Goal: Task Accomplishment & Management: Use online tool/utility

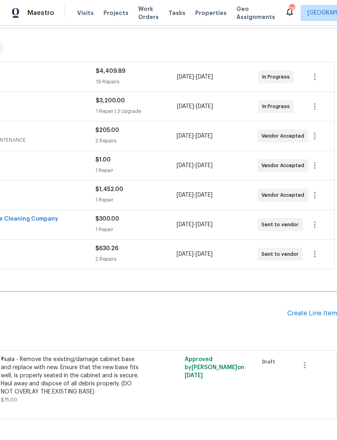
scroll to position [124, 120]
click at [314, 317] on div "Create Line Item" at bounding box center [313, 314] width 50 height 8
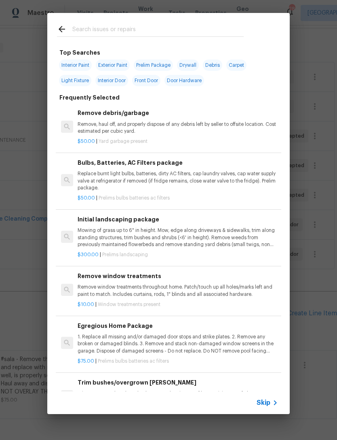
click at [151, 29] on input "text" at bounding box center [158, 30] width 172 height 12
type input "Hvac"
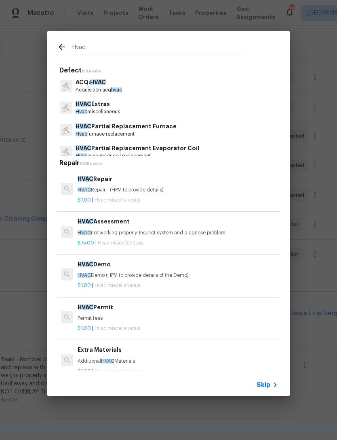
click at [112, 105] on p "HVAC Extras" at bounding box center [98, 104] width 45 height 8
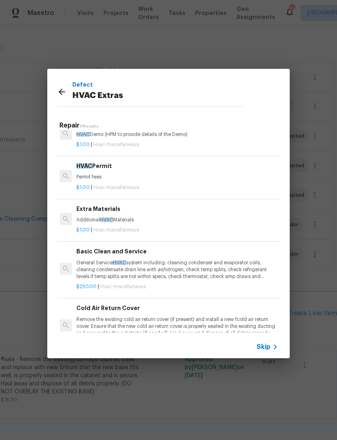
scroll to position [103, 1]
click at [139, 259] on p "General Service HVAC system including: cleaning condenser and evaporator coils,…" at bounding box center [176, 269] width 201 height 21
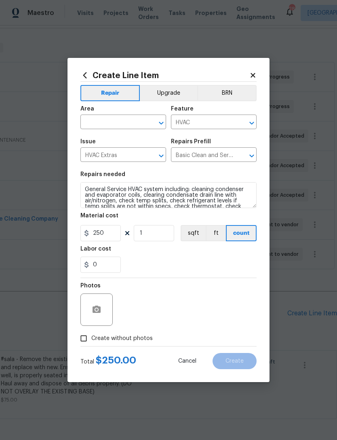
click at [132, 126] on input "text" at bounding box center [112, 123] width 63 height 13
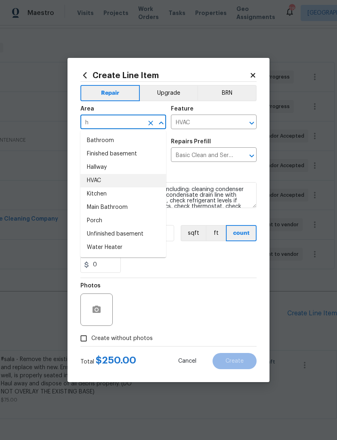
click at [100, 178] on li "HVAC" at bounding box center [124, 180] width 86 height 13
type input "HVAC"
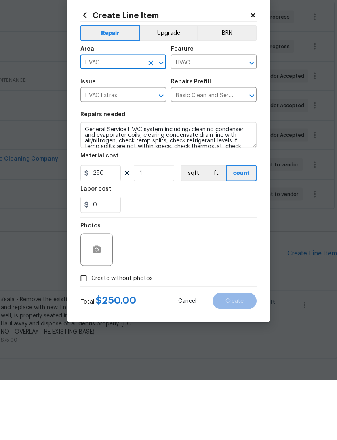
click at [127, 334] on span "Create without photos" at bounding box center [122, 338] width 62 height 8
click at [91, 331] on input "Create without photos" at bounding box center [83, 338] width 15 height 15
checkbox input "true"
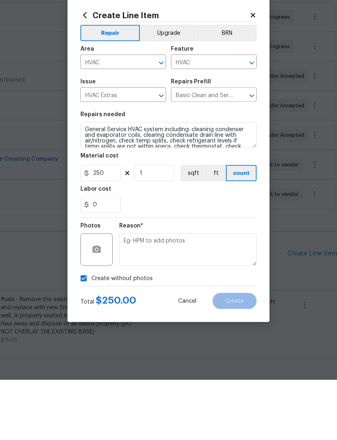
scroll to position [26, 0]
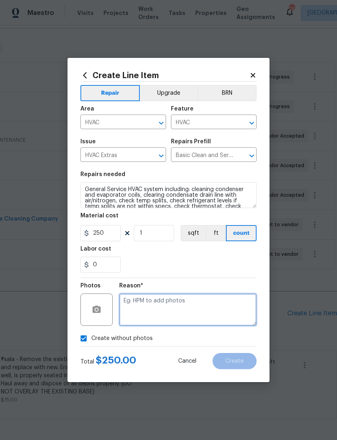
click at [176, 307] on textarea at bounding box center [188, 309] width 138 height 32
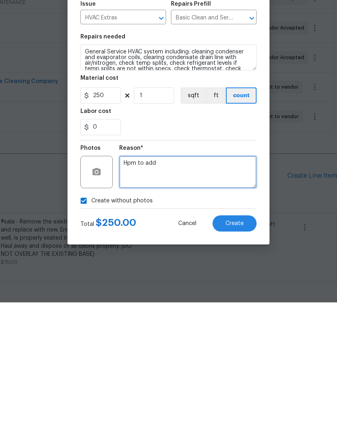
type textarea "Hpm to add"
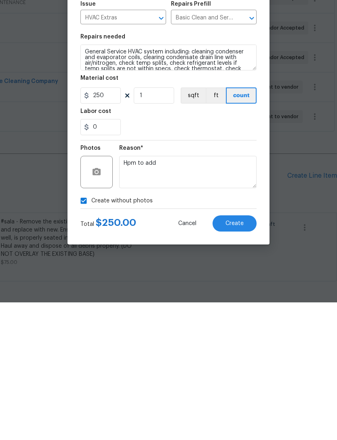
click at [242, 358] on span "Create" at bounding box center [235, 361] width 18 height 6
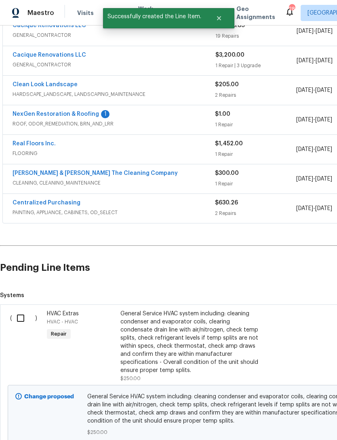
scroll to position [170, 0]
click at [23, 310] on input "checkbox" at bounding box center [23, 318] width 23 height 17
checkbox input "true"
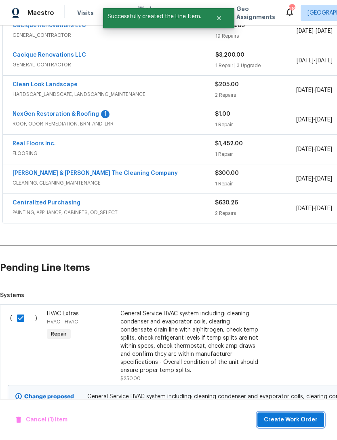
click at [300, 414] on button "Create Work Order" at bounding box center [291, 419] width 67 height 15
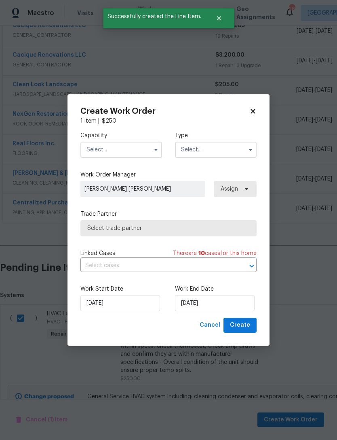
click at [136, 146] on input "text" at bounding box center [122, 150] width 82 height 16
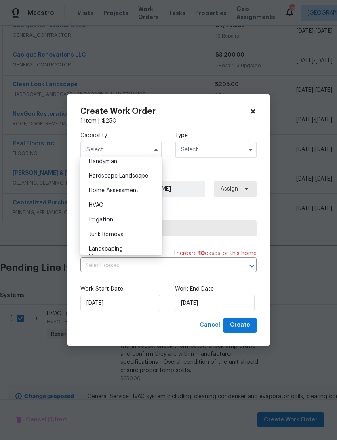
scroll to position [453, 0]
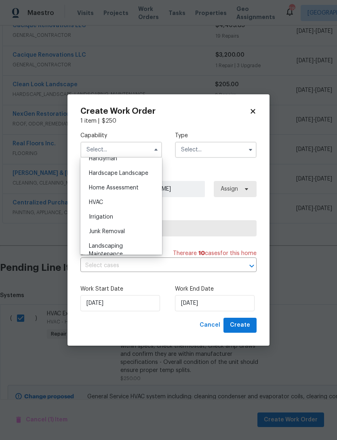
click at [114, 203] on div "HVAC" at bounding box center [122, 202] width 78 height 15
type input "HVAC"
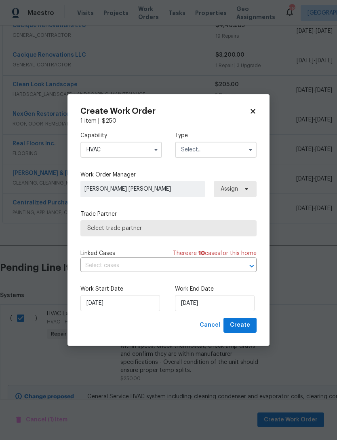
click at [217, 149] on input "text" at bounding box center [216, 150] width 82 height 16
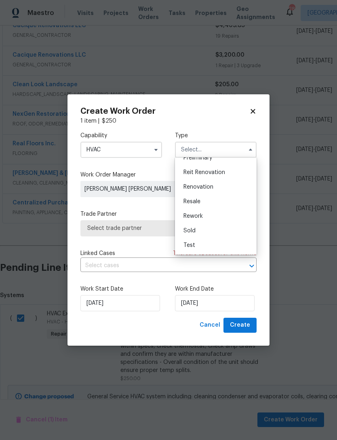
scroll to position [184, 0]
click at [215, 187] on div "Renovation" at bounding box center [216, 187] width 78 height 15
type input "Renovation"
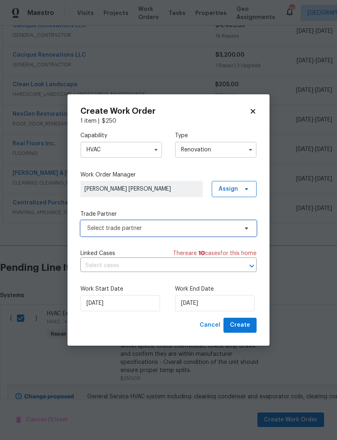
click at [155, 231] on span "Select trade partner" at bounding box center [162, 228] width 151 height 8
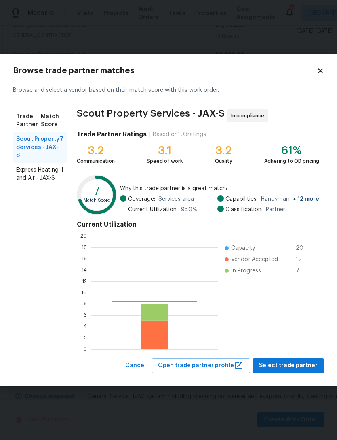
scroll to position [113, 127]
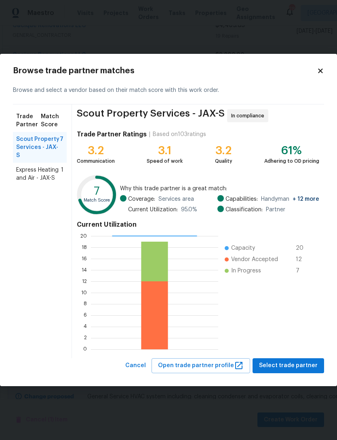
click at [24, 169] on span "Express Heating and Air - JAX-S" at bounding box center [38, 174] width 45 height 16
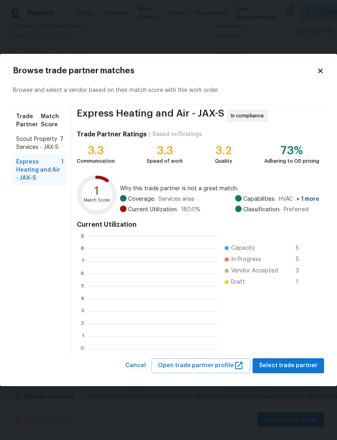
scroll to position [1, 1]
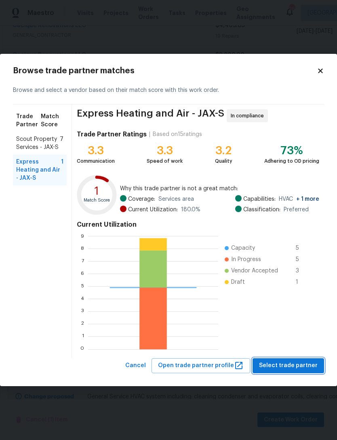
click at [295, 364] on span "Select trade partner" at bounding box center [288, 366] width 59 height 10
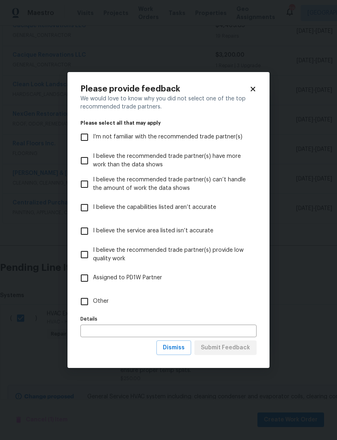
click at [91, 298] on input "Other" at bounding box center [84, 301] width 17 height 17
checkbox input "true"
click at [243, 346] on span "Submit Feedback" at bounding box center [225, 348] width 49 height 10
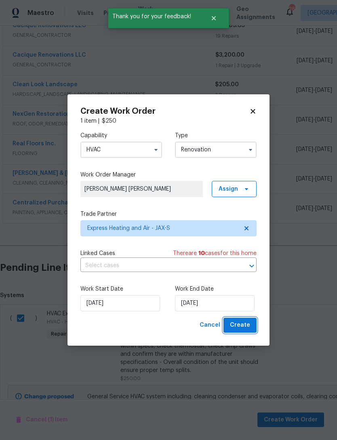
click at [244, 327] on span "Create" at bounding box center [240, 325] width 20 height 10
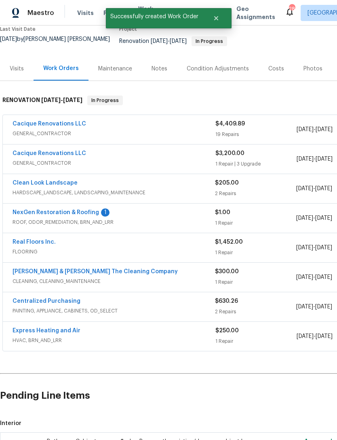
scroll to position [70, 0]
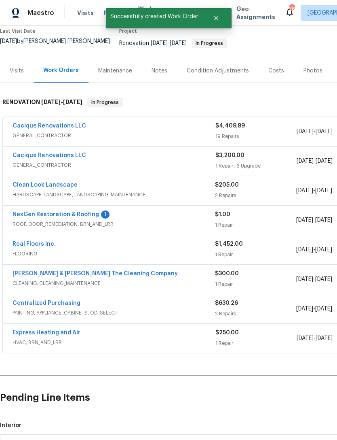
click at [66, 330] on link "Express Heating and Air" at bounding box center [47, 333] width 68 height 6
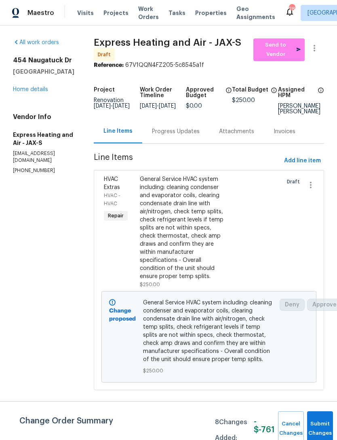
click at [178, 136] on div "Progress Updates" at bounding box center [176, 131] width 48 height 8
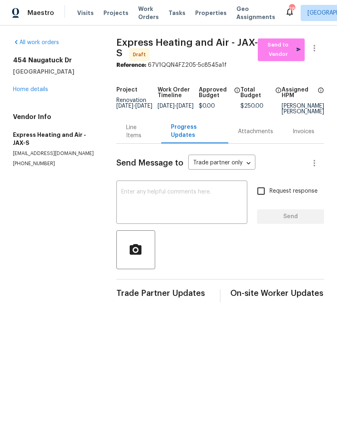
click at [189, 208] on textarea at bounding box center [181, 203] width 121 height 28
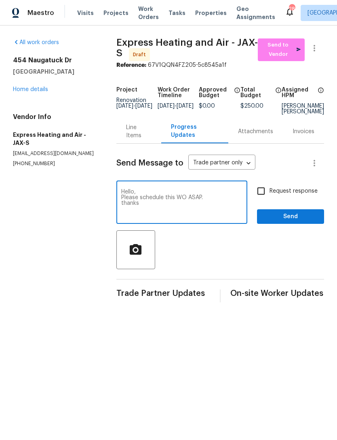
type textarea "Hello, Please schedule this WO ASAP. thanks"
click at [261, 198] on input "Request response" at bounding box center [261, 191] width 17 height 17
checkbox input "true"
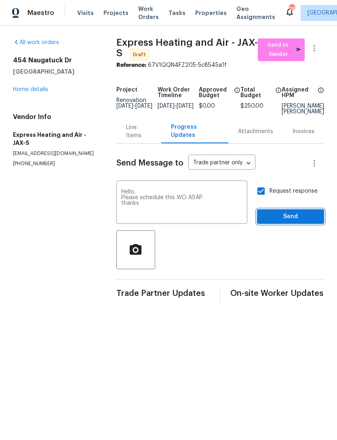
click at [282, 222] on span "Send" at bounding box center [291, 217] width 54 height 10
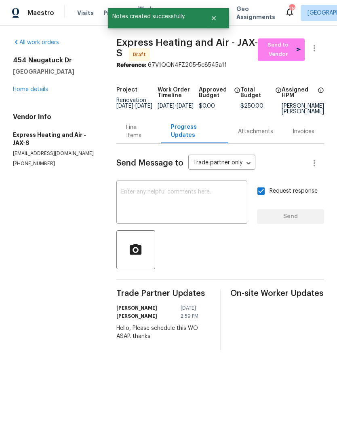
click at [287, 59] on span "Send to Vendor" at bounding box center [281, 49] width 39 height 19
click at [26, 92] on link "Home details" at bounding box center [30, 90] width 35 height 6
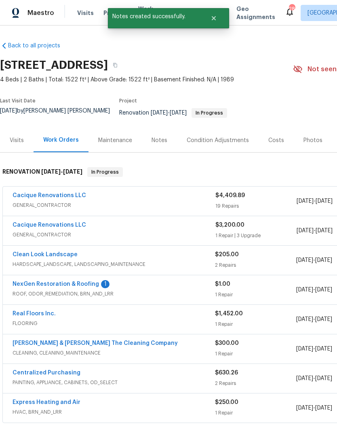
click at [272, 144] on div "Costs" at bounding box center [277, 140] width 16 height 8
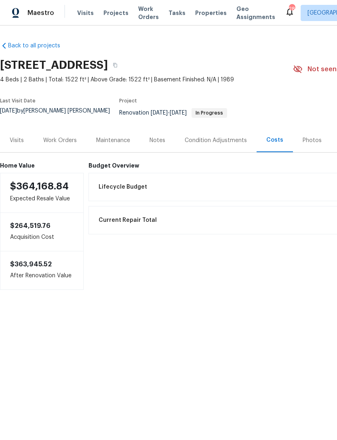
click at [63, 143] on div "Work Orders" at bounding box center [60, 140] width 34 height 8
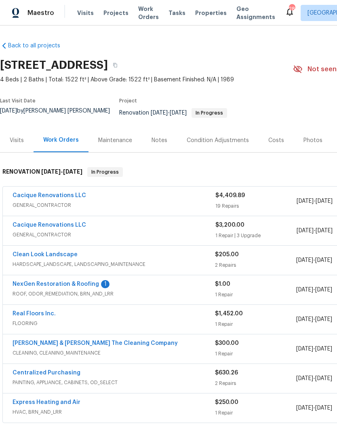
click at [69, 287] on link "NexGen Restoration & Roofing" at bounding box center [56, 284] width 87 height 6
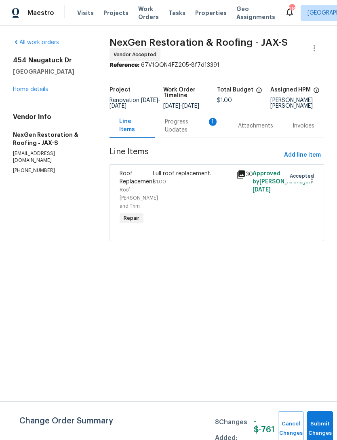
click at [175, 134] on div "Progress Updates 1" at bounding box center [192, 126] width 54 height 16
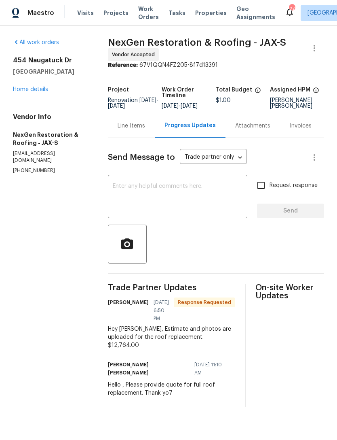
click at [138, 130] on div "Line Items" at bounding box center [132, 126] width 28 height 8
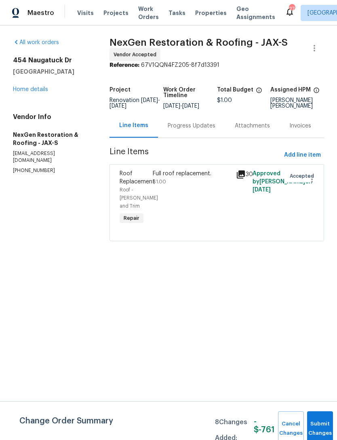
click at [171, 186] on div "Full roof replacement. $1.00" at bounding box center [192, 178] width 78 height 16
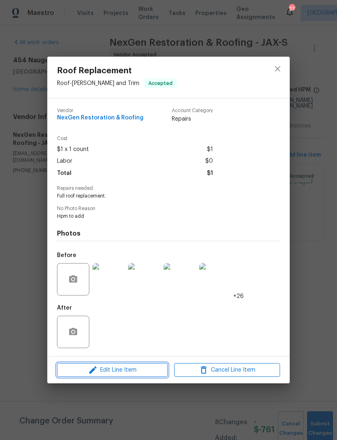
click at [145, 369] on span "Edit Line Item" at bounding box center [112, 370] width 106 height 10
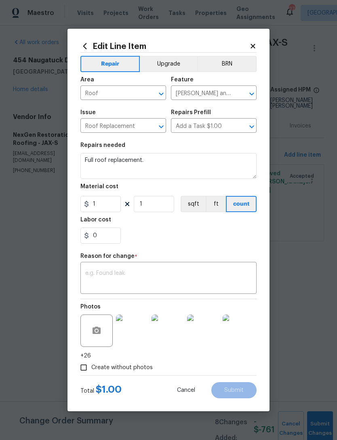
click at [129, 271] on textarea at bounding box center [168, 278] width 167 height 17
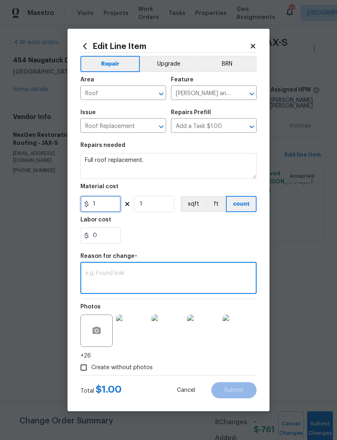
click at [110, 206] on input "1" at bounding box center [101, 204] width 40 height 16
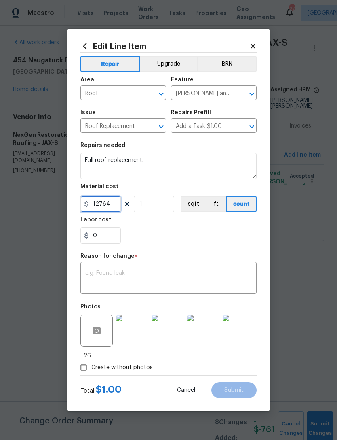
type input "12764"
click at [168, 277] on textarea at bounding box center [168, 278] width 167 height 17
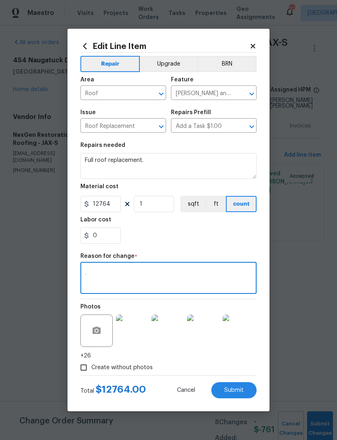
click at [204, 240] on div "0" at bounding box center [169, 235] width 176 height 16
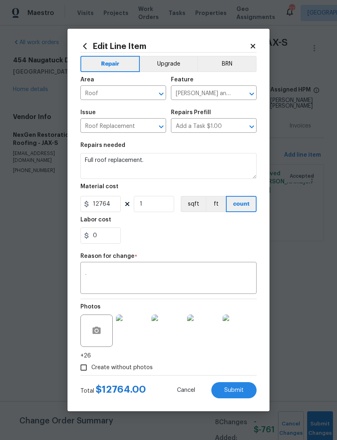
click at [189, 280] on textarea "." at bounding box center [168, 278] width 167 height 17
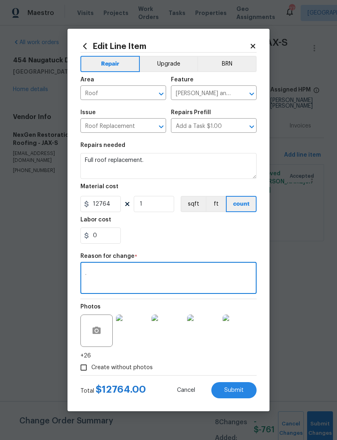
click at [189, 279] on textarea "." at bounding box center [168, 278] width 167 height 17
click at [193, 275] on textarea "." at bounding box center [168, 278] width 167 height 17
type textarea "Price adjustment"
click at [217, 238] on div "0" at bounding box center [169, 235] width 176 height 16
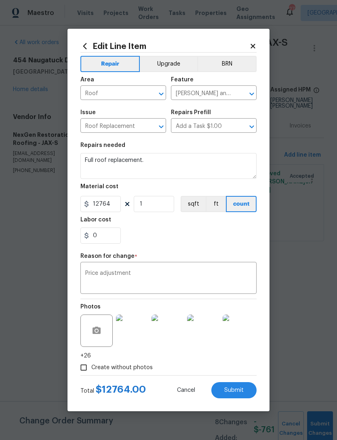
click at [239, 392] on span "Submit" at bounding box center [234, 390] width 19 height 6
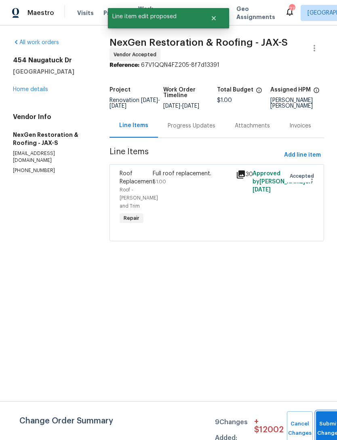
click at [325, 426] on button "Submit Changes" at bounding box center [329, 428] width 26 height 35
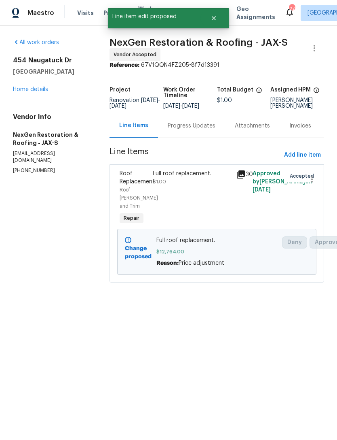
click at [197, 130] on div "Progress Updates" at bounding box center [192, 126] width 48 height 8
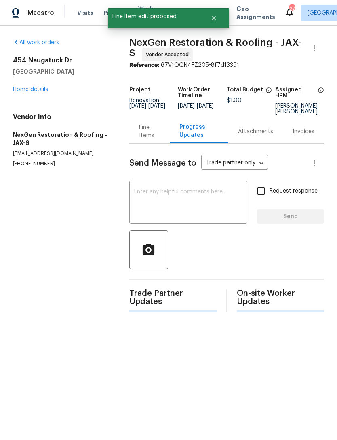
click at [191, 210] on textarea at bounding box center [188, 203] width 108 height 28
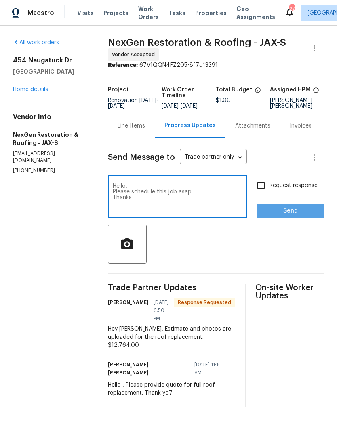
type textarea "Hello, Please schedule this job asap. Thanks"
click at [297, 216] on span "Send" at bounding box center [291, 211] width 54 height 10
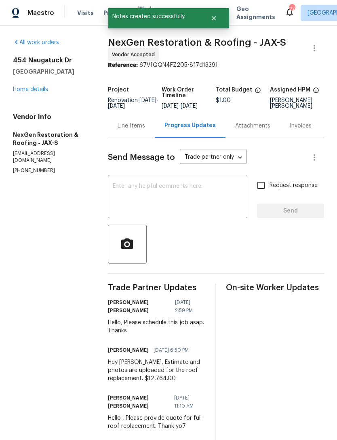
click at [25, 92] on link "Home details" at bounding box center [30, 90] width 35 height 6
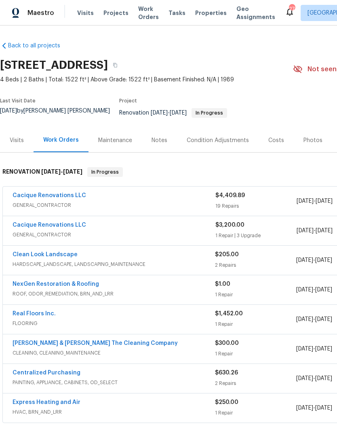
click at [144, 148] on div "Notes" at bounding box center [159, 140] width 35 height 24
